Goal: Transaction & Acquisition: Purchase product/service

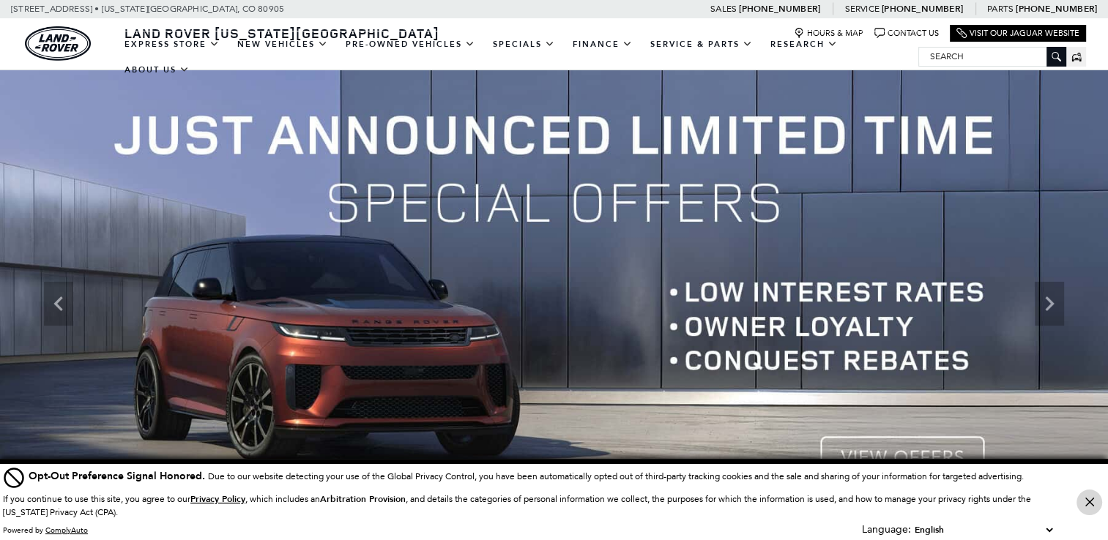
click at [1081, 504] on button "Close Button" at bounding box center [1089, 503] width 26 height 26
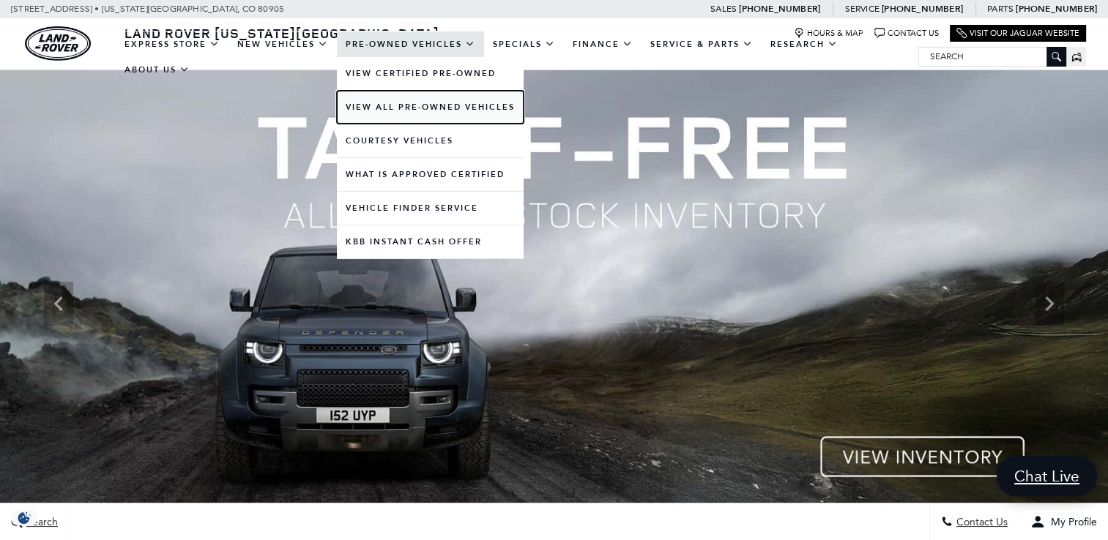
click at [442, 112] on link "View All Pre-Owned Vehicles" at bounding box center [430, 107] width 187 height 33
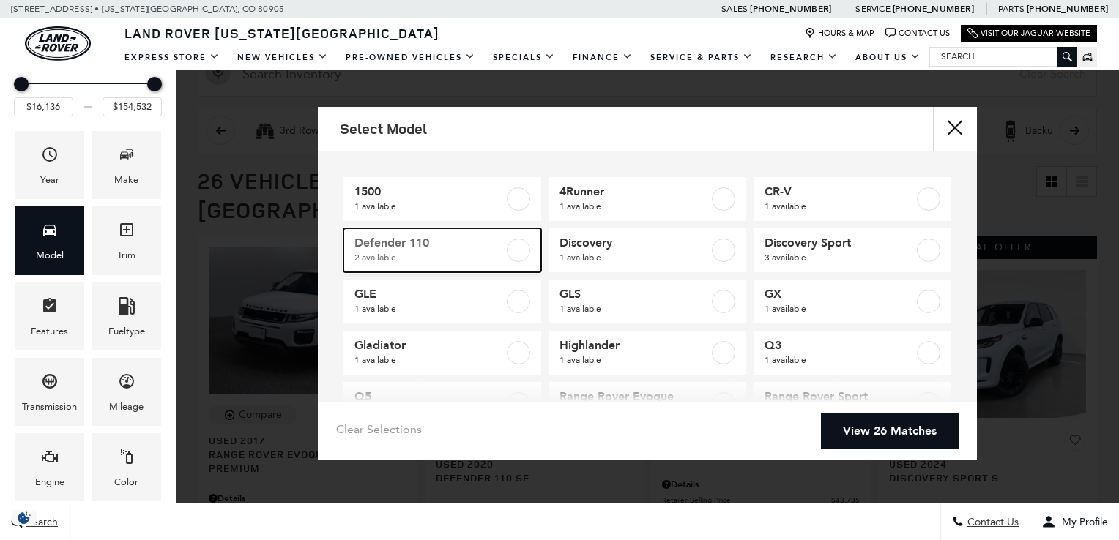
click at [521, 251] on label at bounding box center [518, 250] width 23 height 23
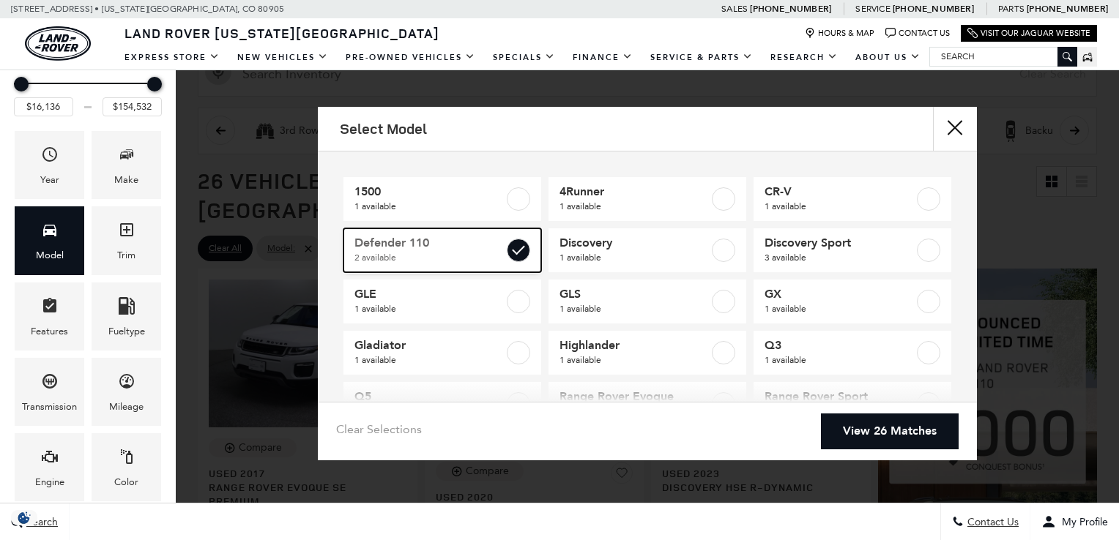
type input "$41,776"
type input "$59,761"
checkbox input "true"
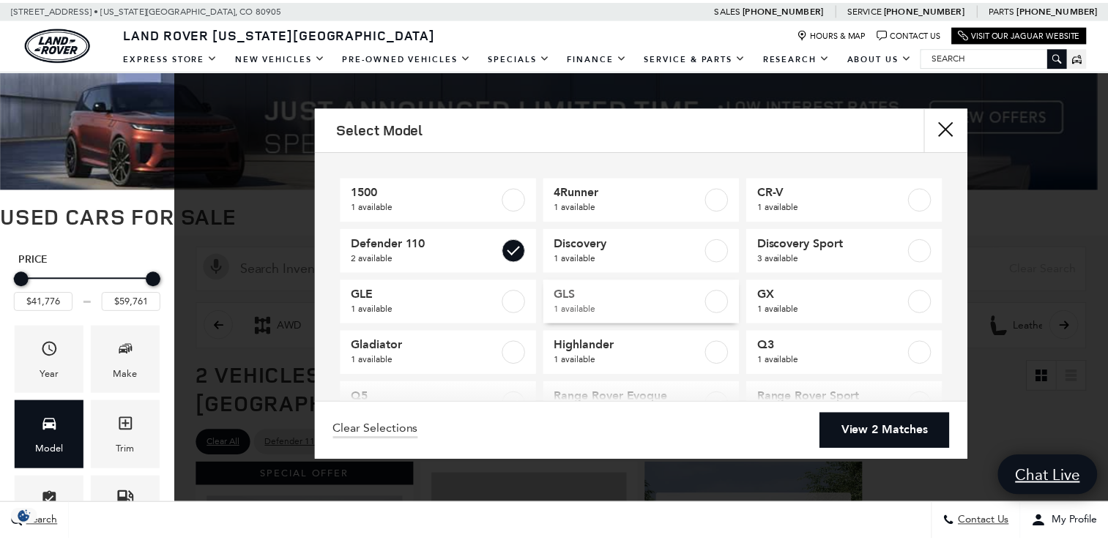
scroll to position [152, 0]
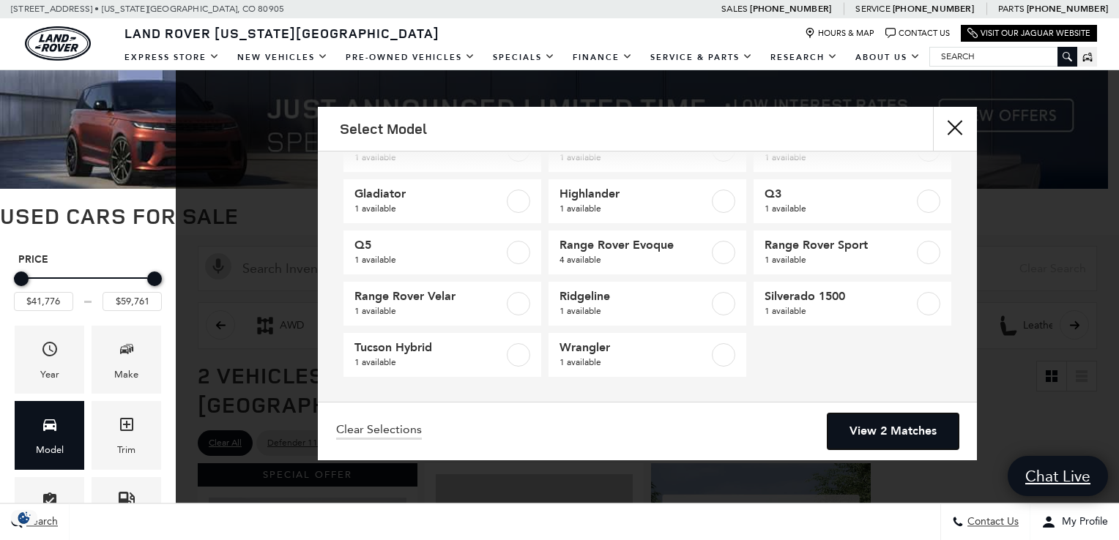
click at [852, 435] on link "View 2 Matches" at bounding box center [892, 432] width 131 height 36
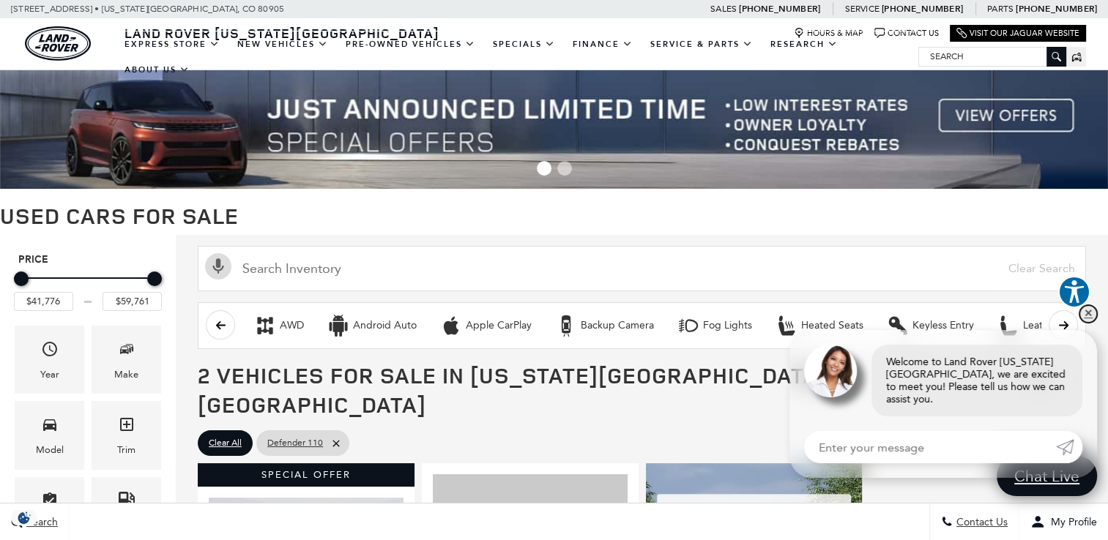
click at [1087, 323] on link "✕" at bounding box center [1088, 314] width 18 height 18
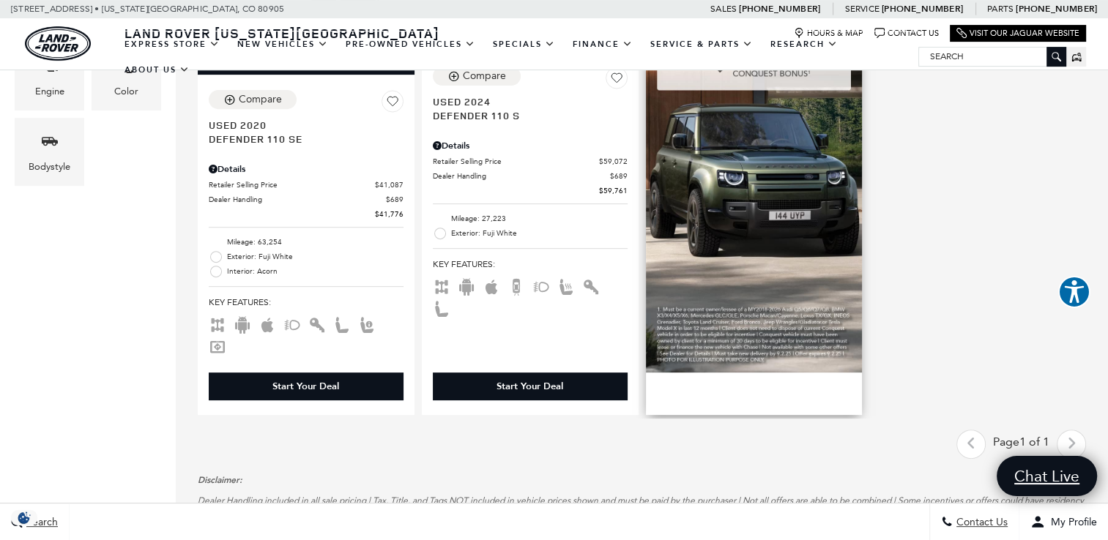
scroll to position [390, 0]
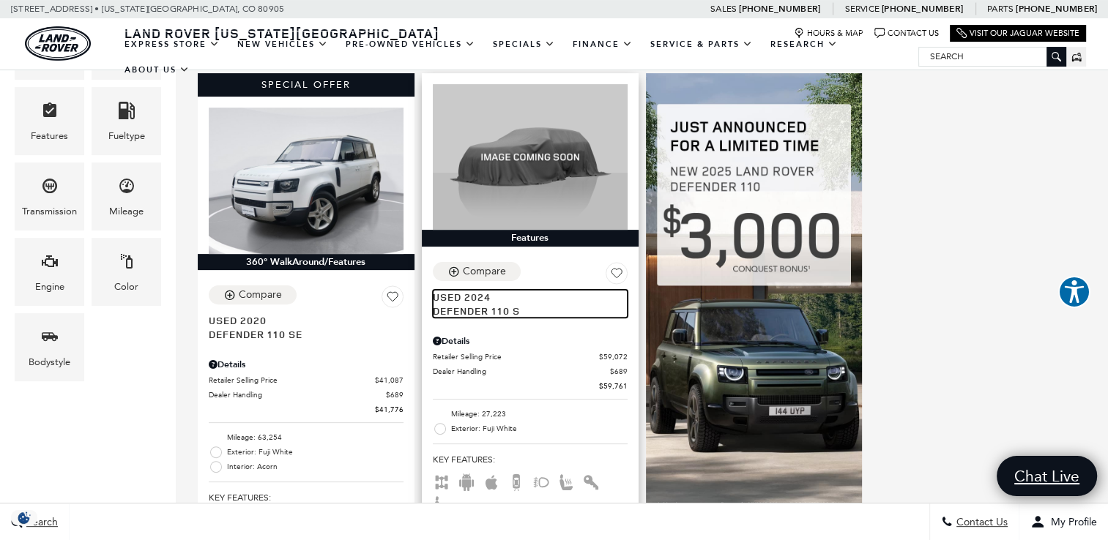
click at [493, 290] on span "Used 2024" at bounding box center [525, 297] width 184 height 14
